Goal: Complete application form

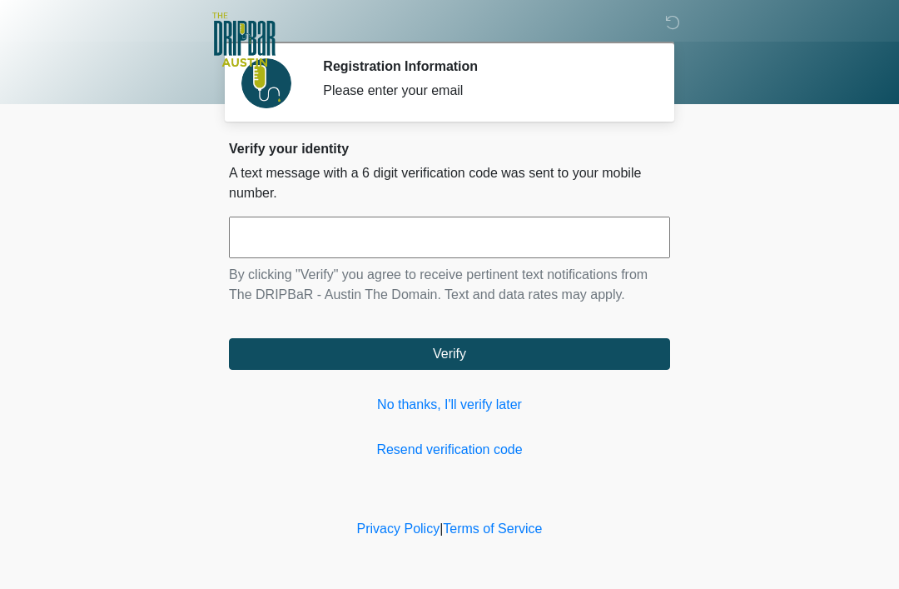
click at [453, 397] on link "No thanks, I'll verify later" at bounding box center [449, 405] width 441 height 20
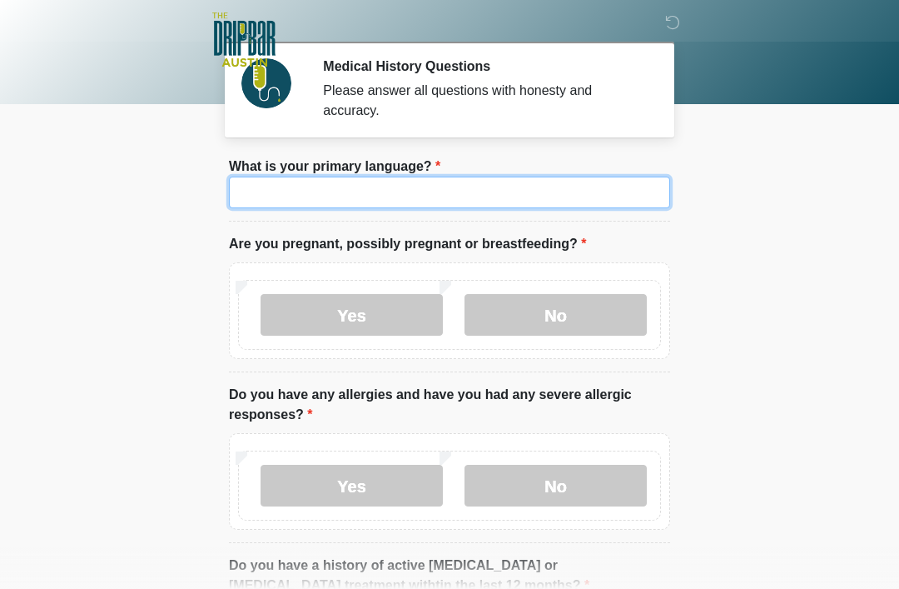
click at [400, 193] on input "What is your primary language?" at bounding box center [449, 193] width 441 height 32
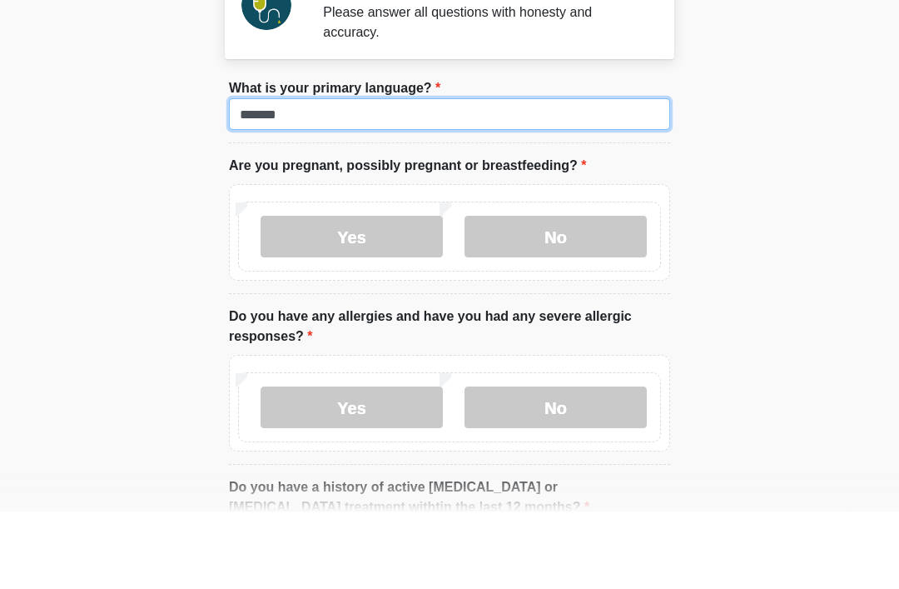
type input "*******"
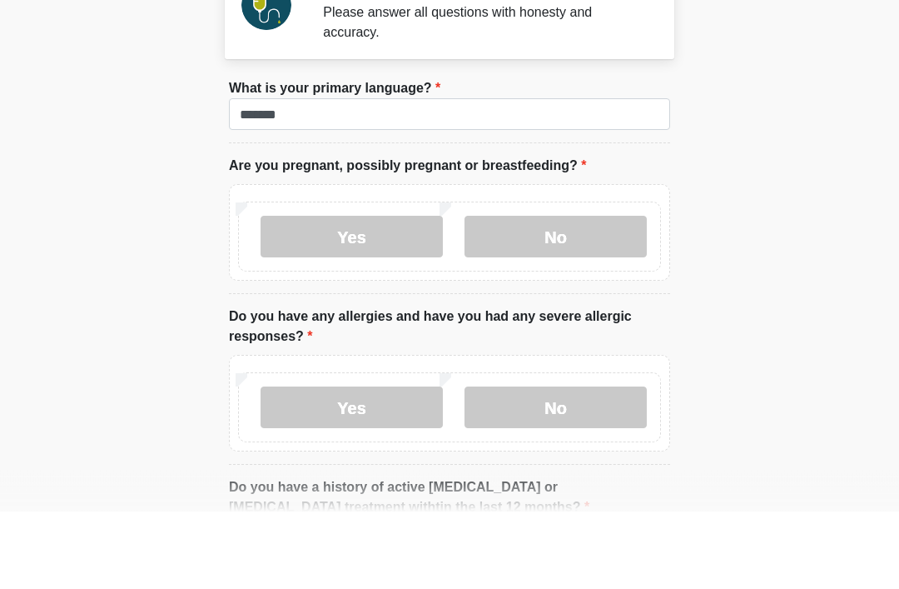
click at [589, 294] on label "No" at bounding box center [556, 315] width 182 height 42
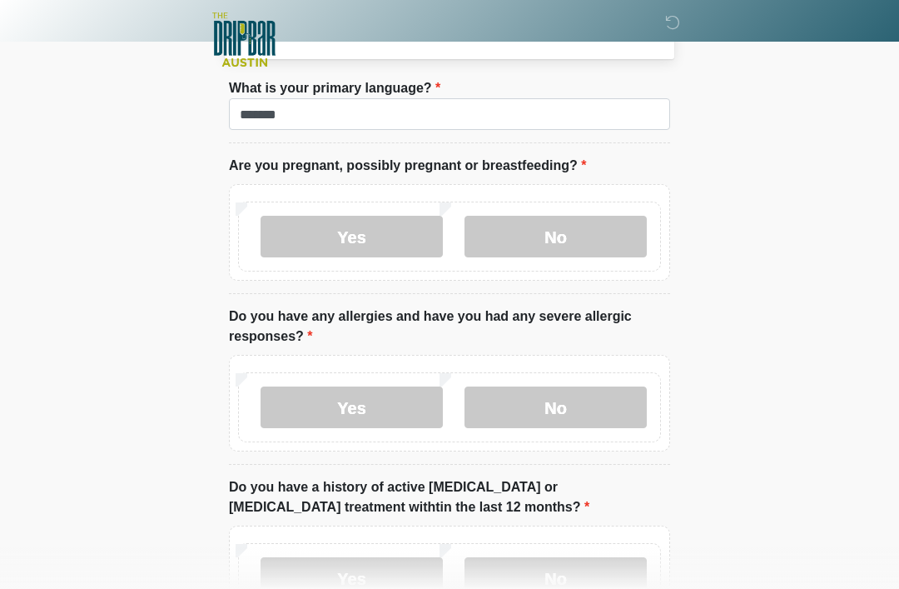
click at [355, 403] on label "Yes" at bounding box center [352, 407] width 182 height 42
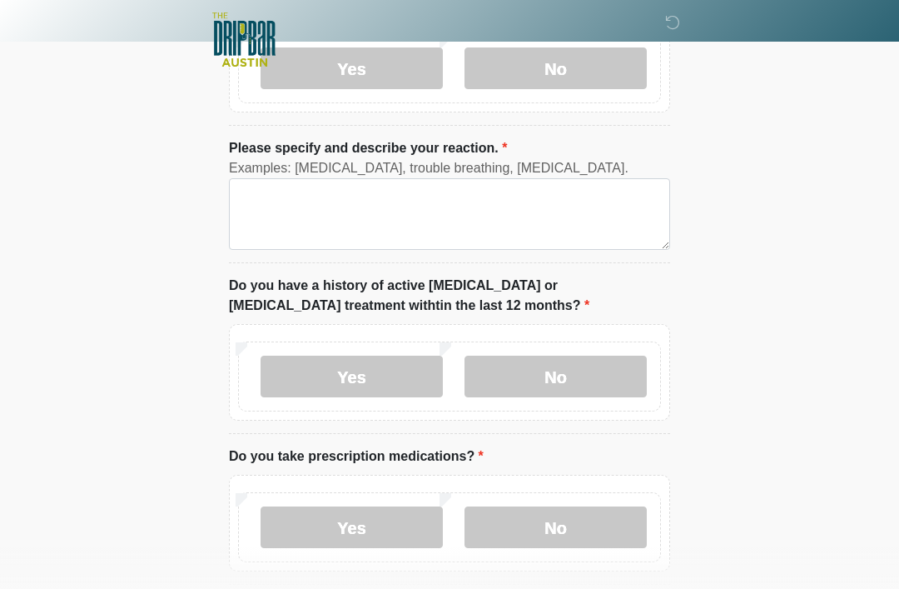
scroll to position [422, 0]
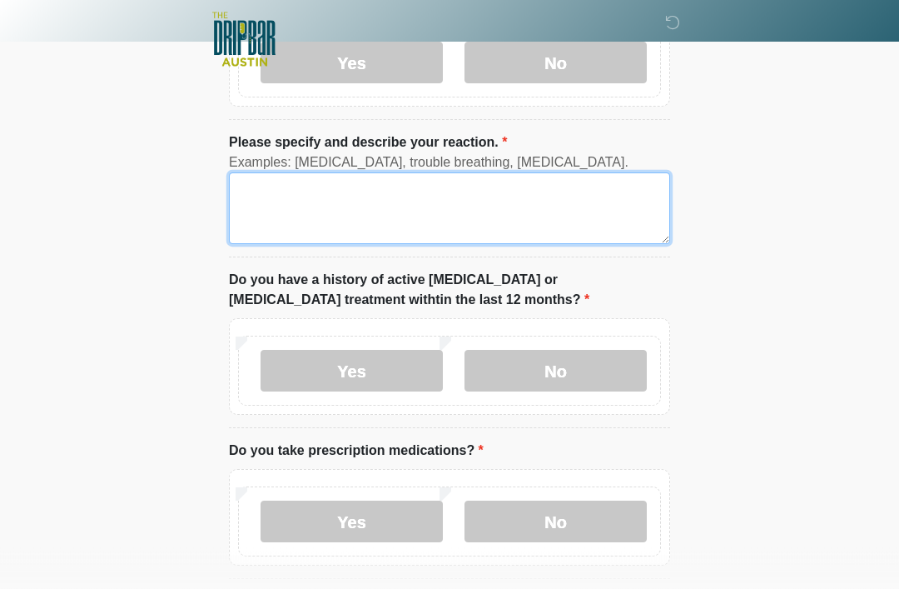
click at [285, 214] on textarea "Please specify and describe your reaction." at bounding box center [449, 209] width 441 height 72
type textarea "*"
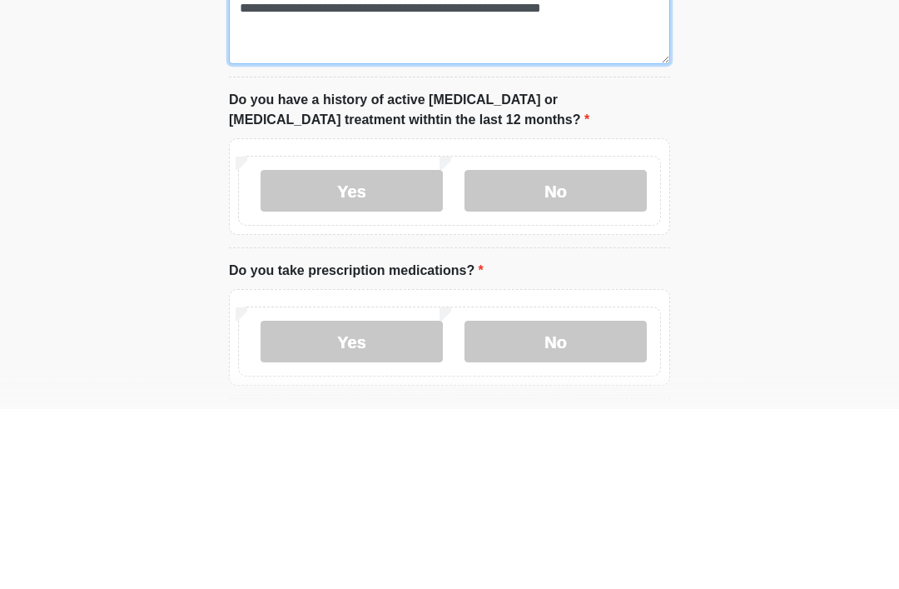
type textarea "**********"
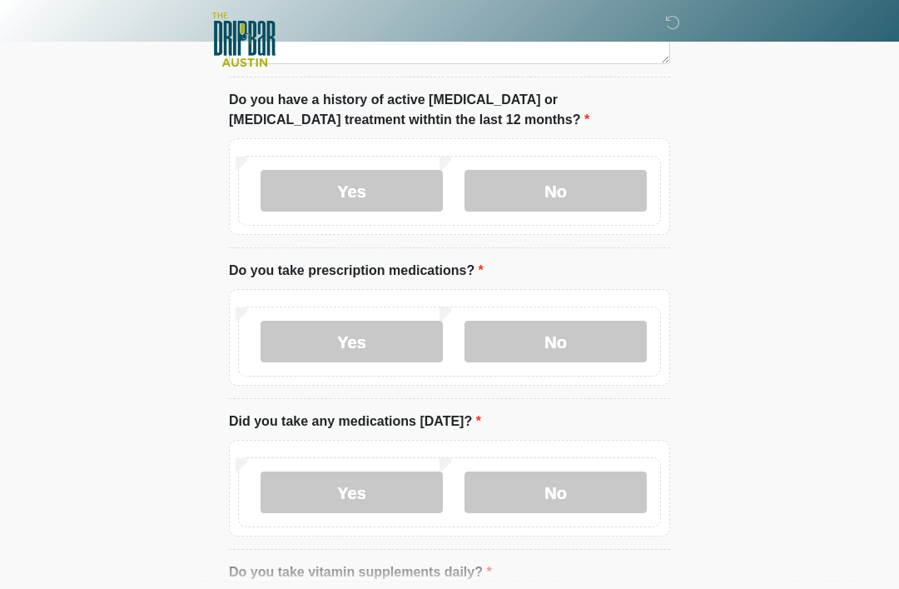
click at [571, 196] on label "No" at bounding box center [556, 191] width 182 height 42
click at [345, 338] on label "Yes" at bounding box center [352, 342] width 182 height 42
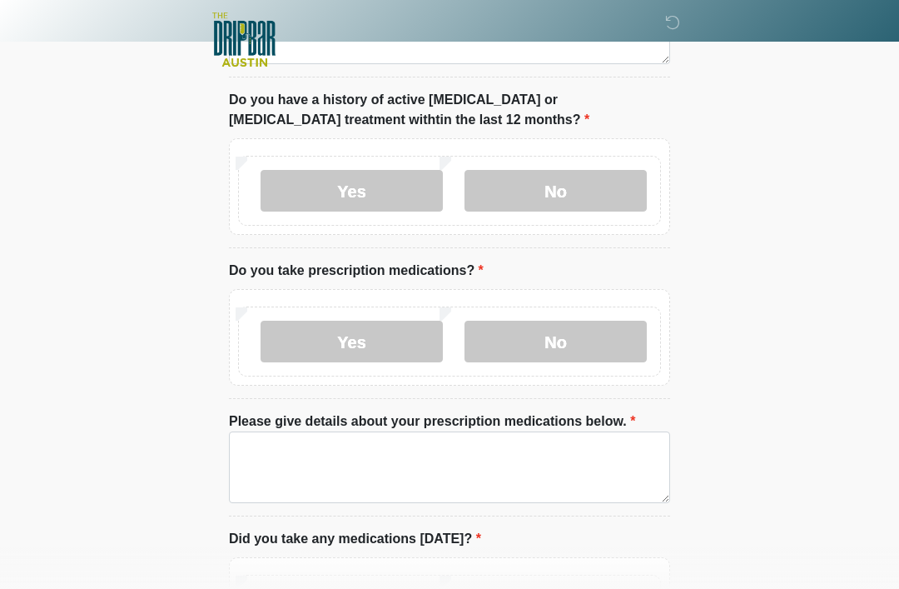
click at [562, 337] on label "No" at bounding box center [556, 342] width 182 height 42
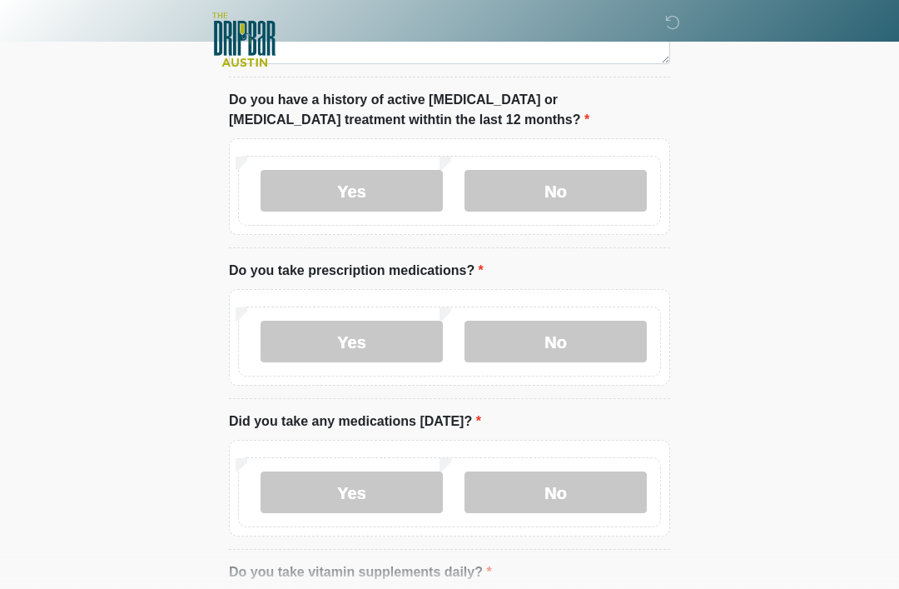
click at [358, 334] on label "Yes" at bounding box center [352, 342] width 182 height 42
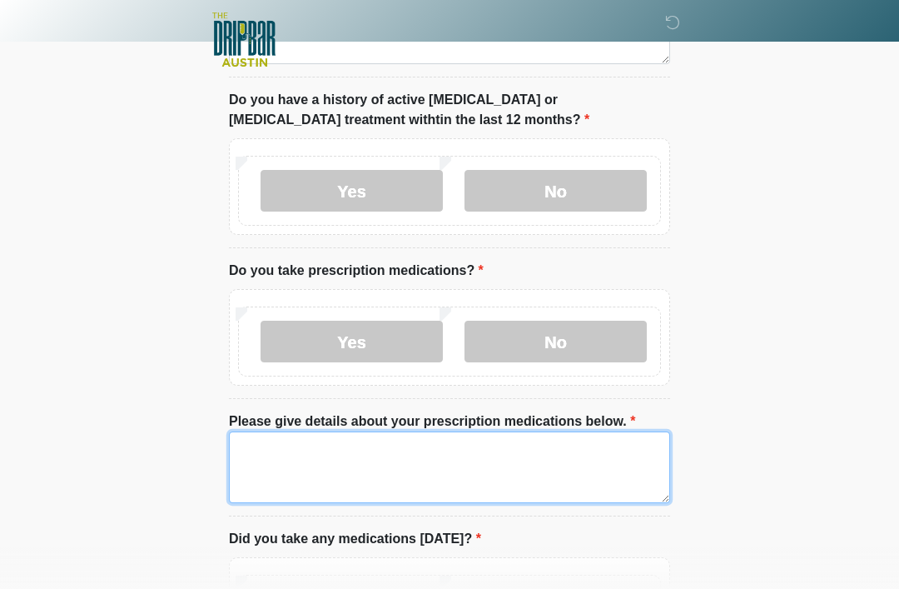
click at [269, 440] on textarea "Please give details about your prescription medications below." at bounding box center [449, 467] width 441 height 72
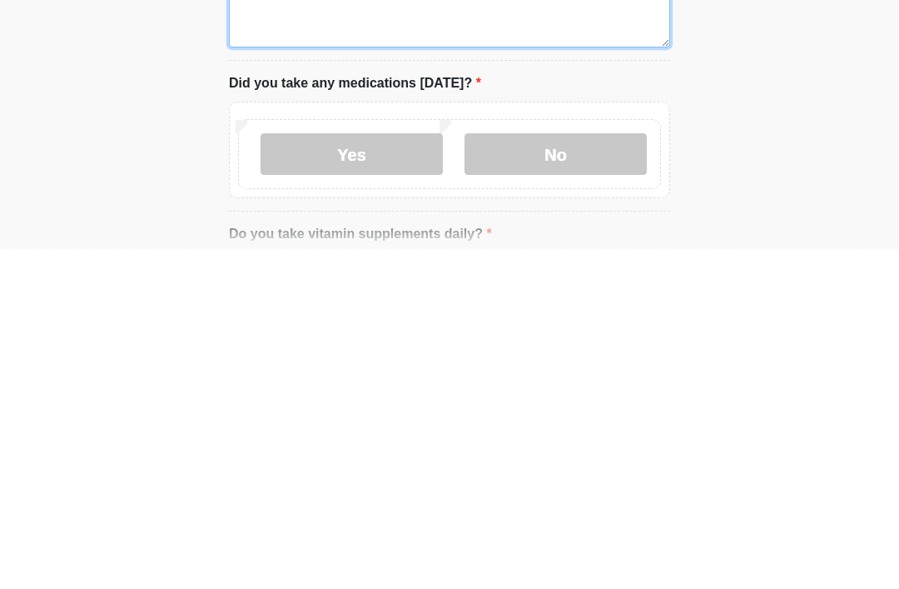
scroll to position [720, 0]
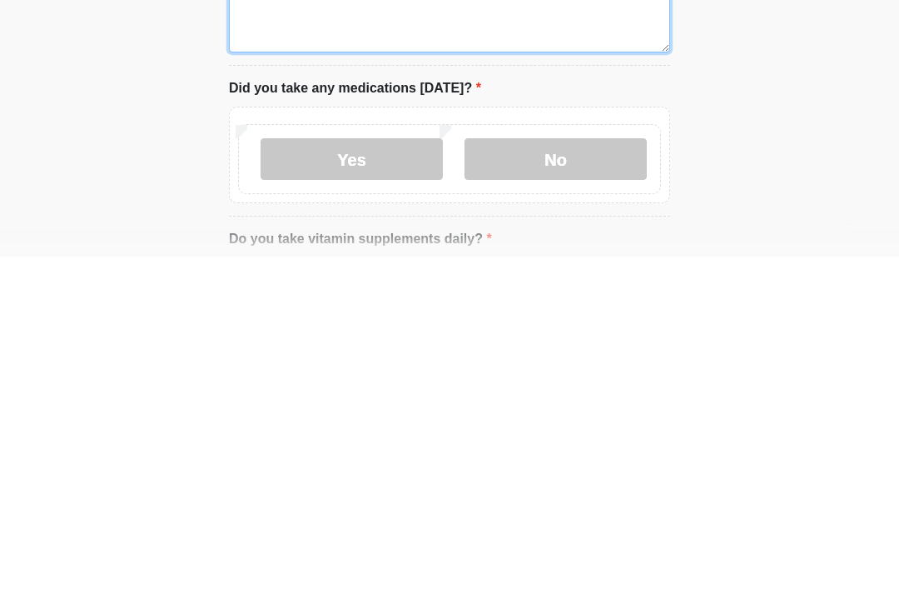
type textarea "**********"
click at [365, 471] on label "Yes" at bounding box center [352, 492] width 182 height 42
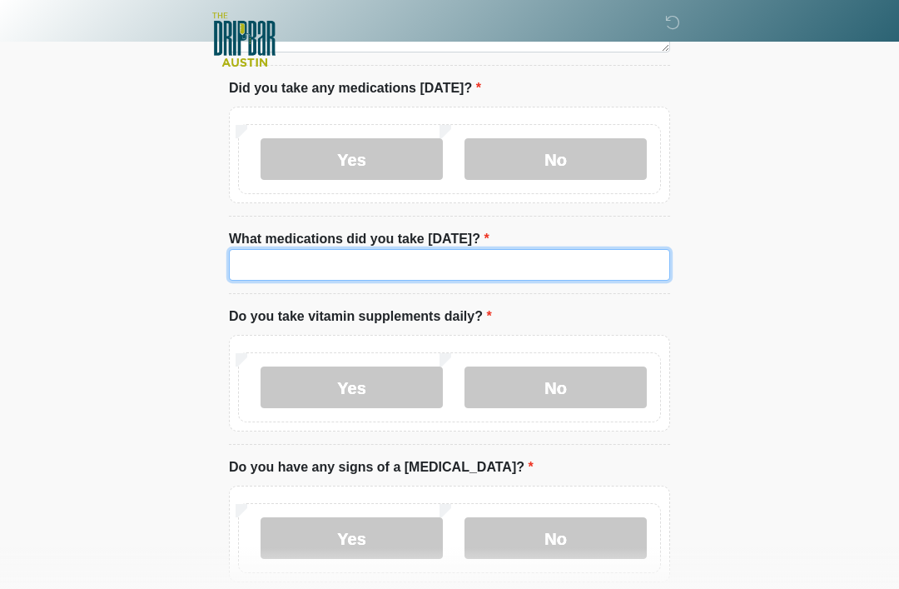
click at [291, 257] on input "What medications did you take today?" at bounding box center [449, 265] width 441 height 32
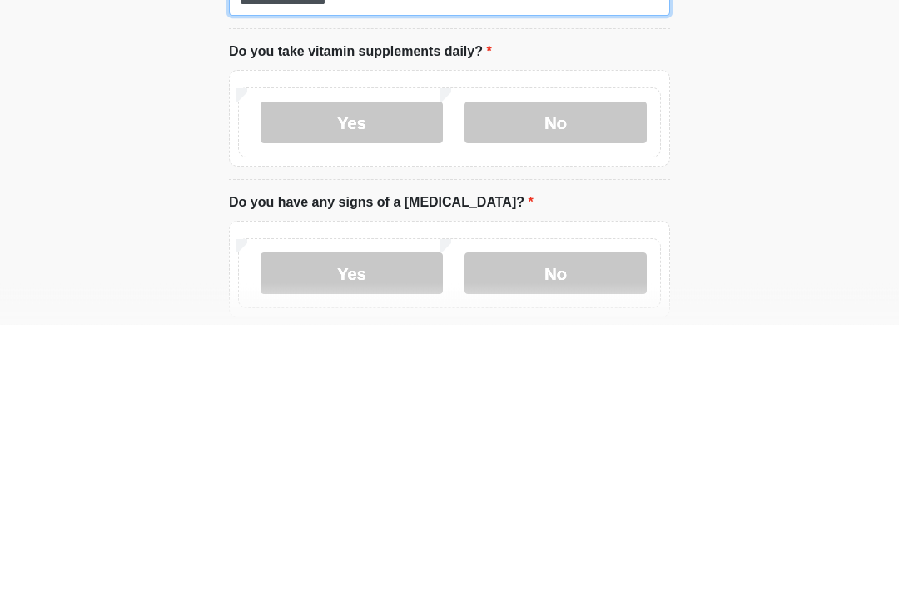
type input "**********"
click at [562, 366] on label "No" at bounding box center [556, 387] width 182 height 42
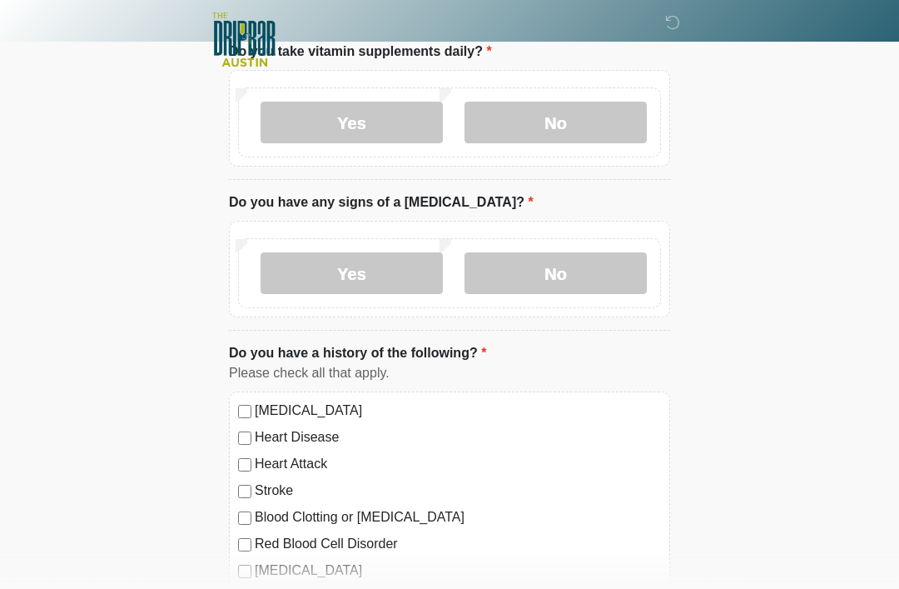
click at [564, 269] on label "No" at bounding box center [556, 273] width 182 height 42
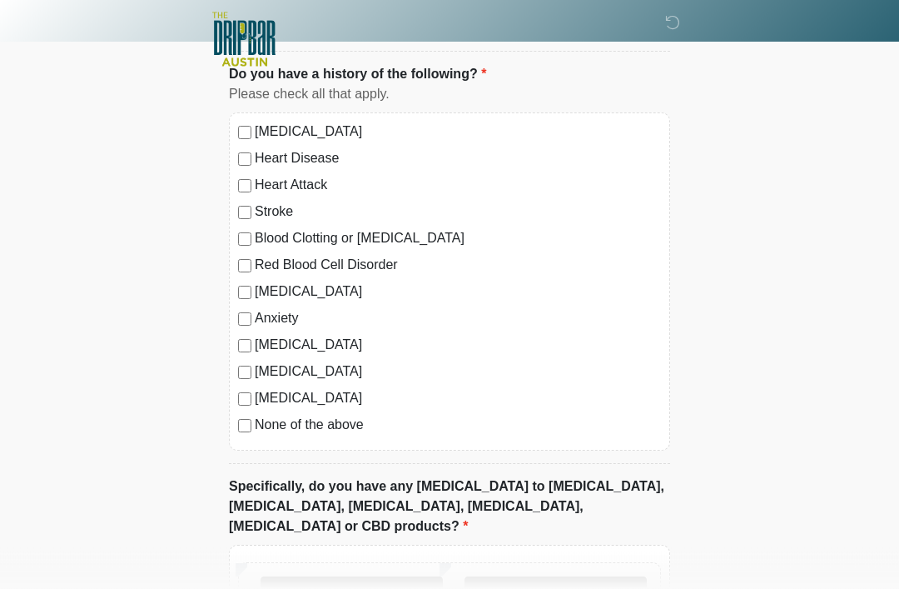
scroll to position [1596, 0]
click at [236, 137] on div "High Blood Pressure Heart Disease Heart Attack Stroke Blood Clotting or Bleedin…" at bounding box center [449, 282] width 441 height 338
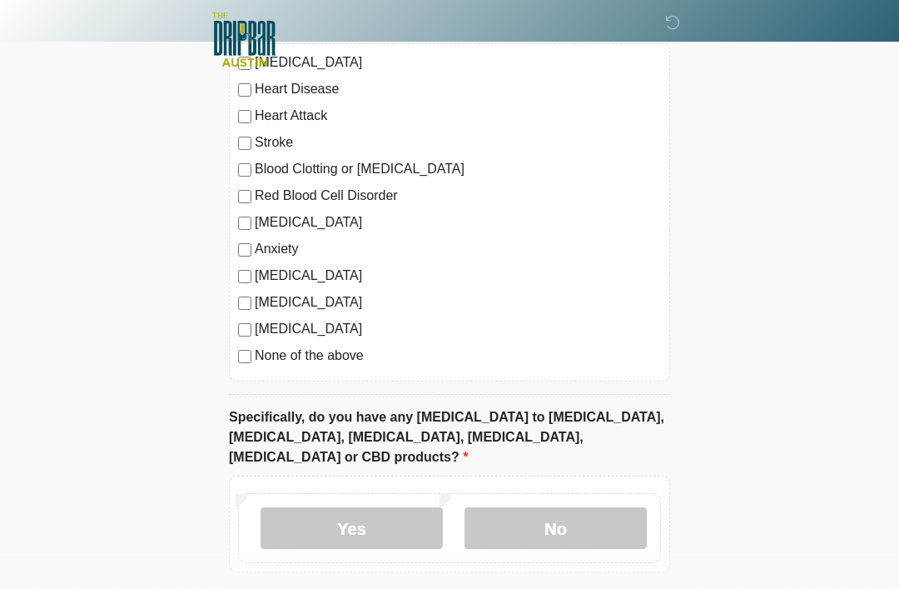
scroll to position [1719, 0]
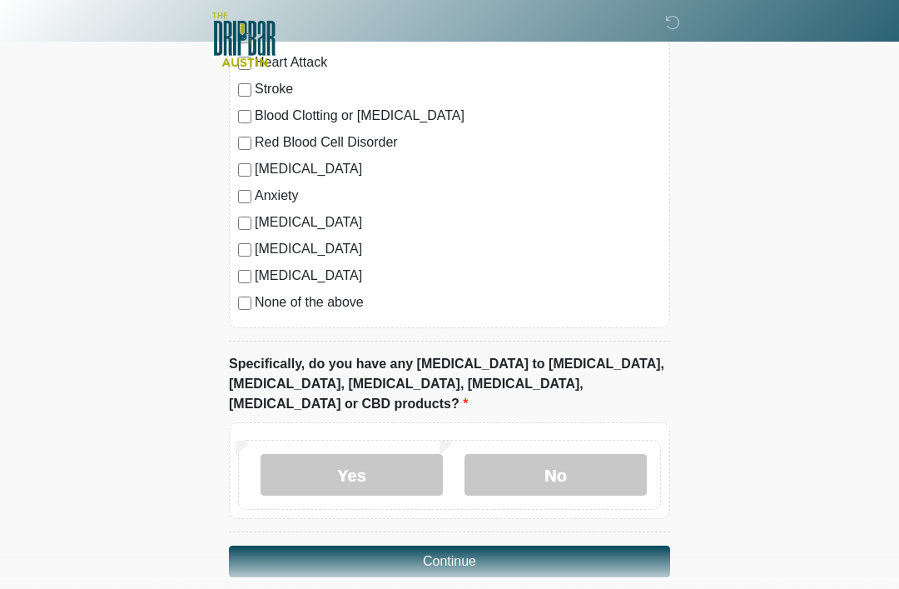
click at [574, 454] on label "No" at bounding box center [556, 475] width 182 height 42
click at [495, 545] on button "Continue" at bounding box center [449, 561] width 441 height 32
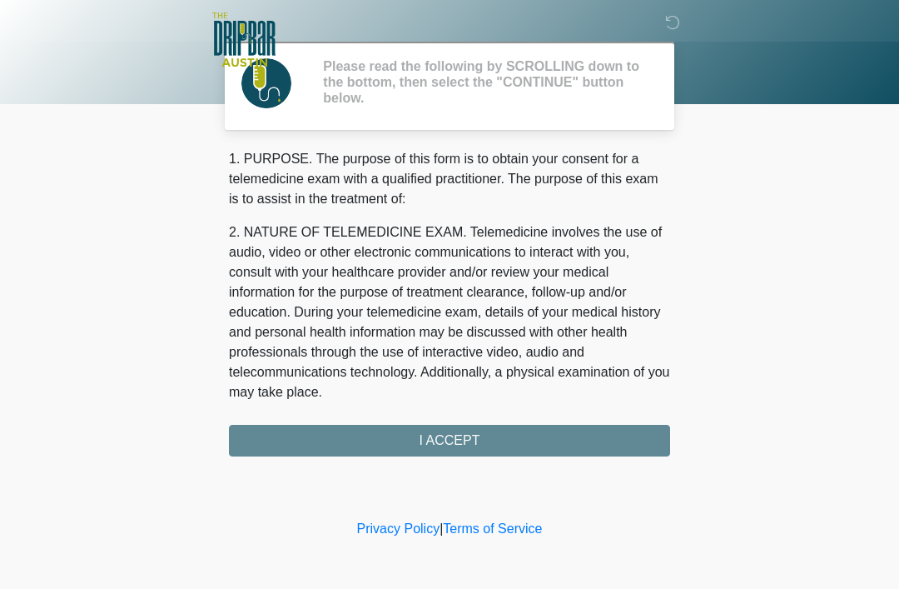
scroll to position [0, 0]
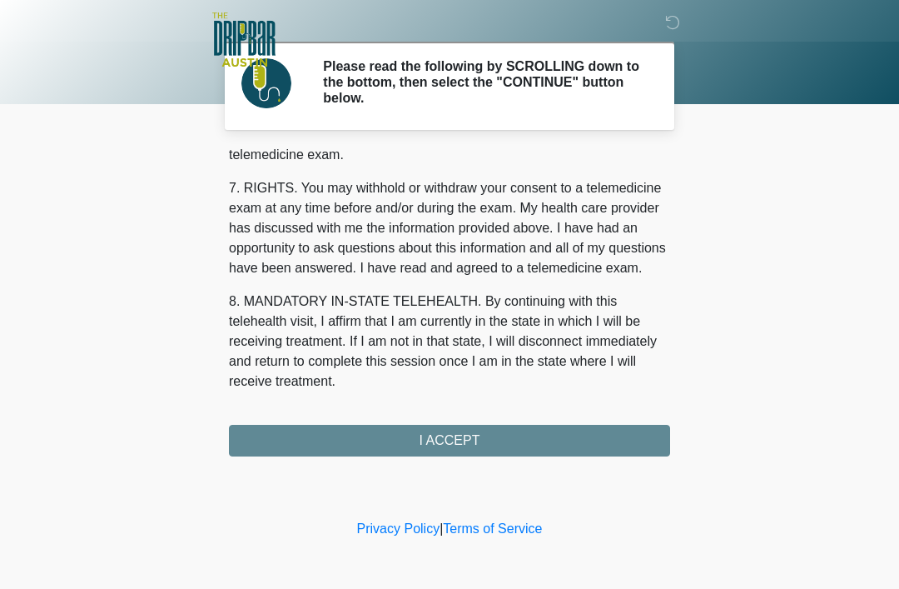
click at [511, 437] on button "I ACCEPT" at bounding box center [449, 441] width 441 height 32
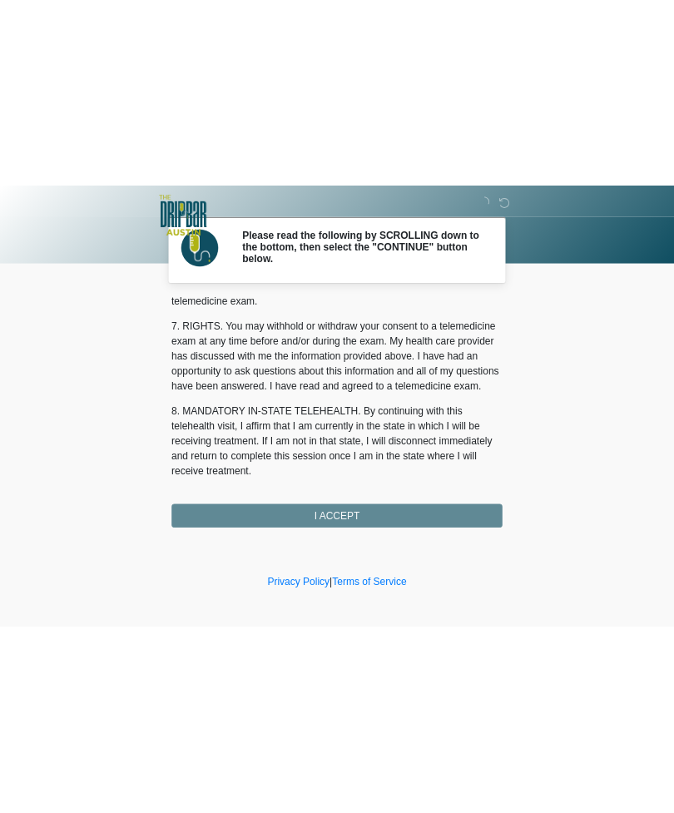
scroll to position [730, 0]
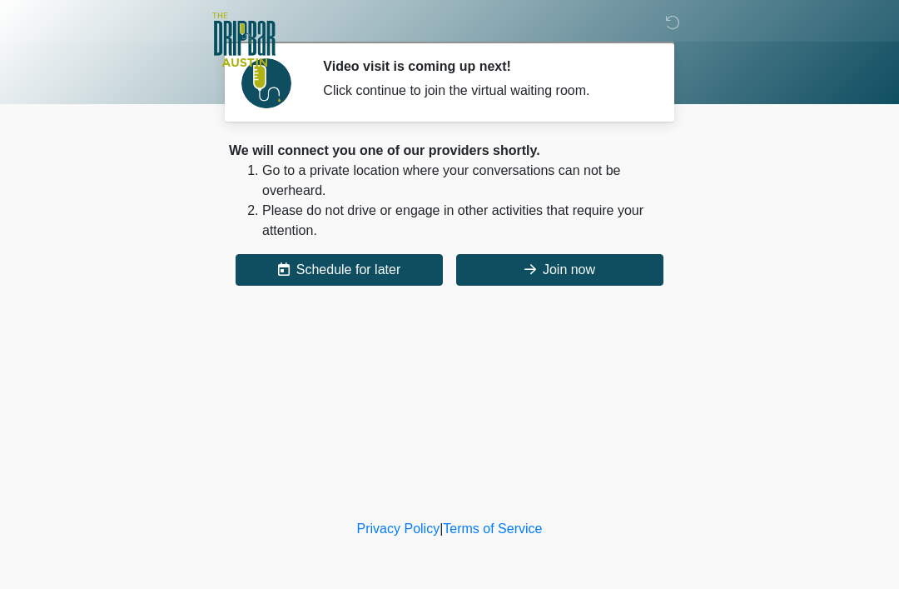
click at [584, 266] on button "Join now" at bounding box center [559, 270] width 207 height 32
